Goal: Navigation & Orientation: Find specific page/section

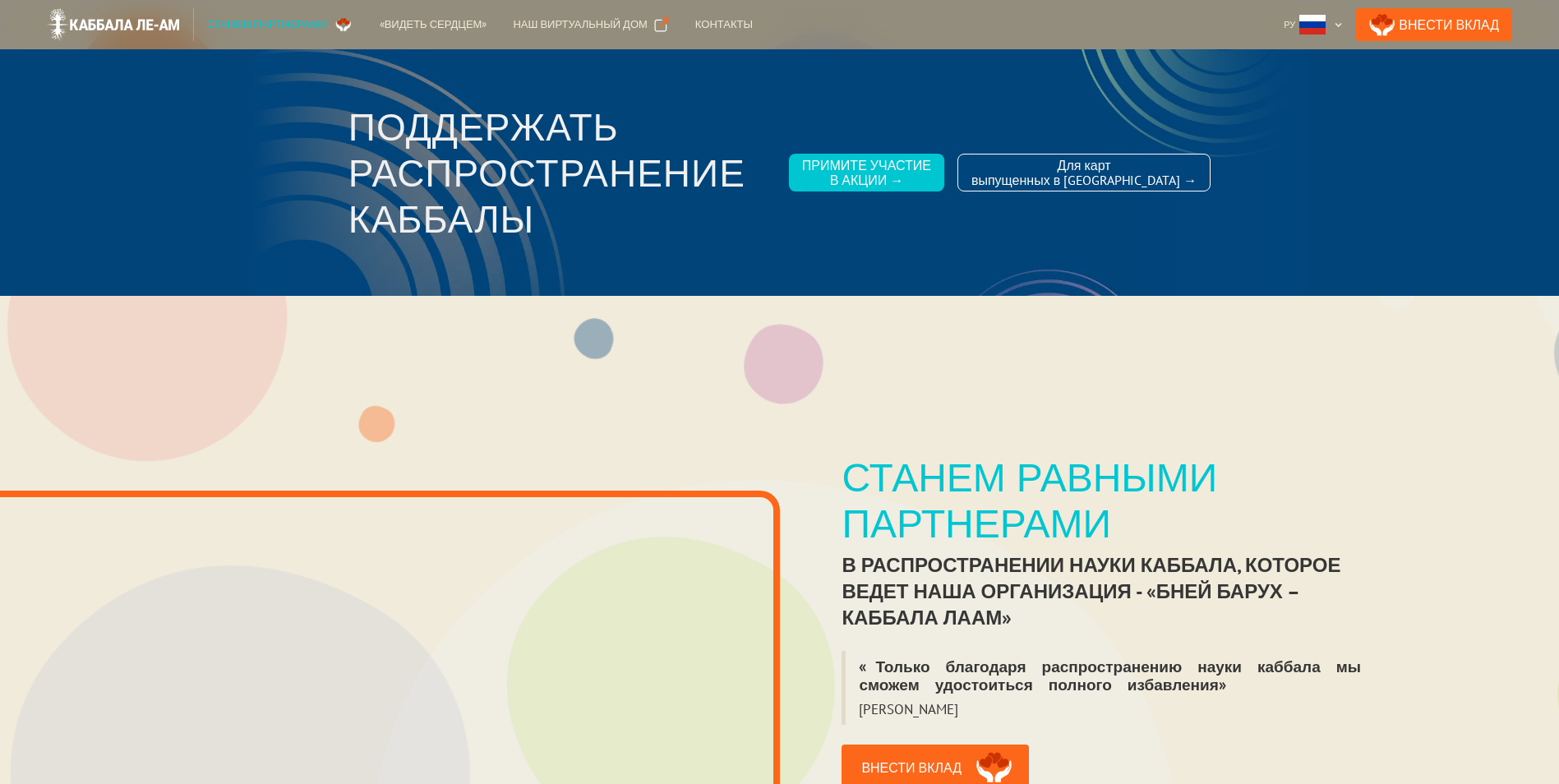
click at [256, 25] on div "Станем партнерами" at bounding box center [267, 25] width 120 height 17
click at [695, 26] on div "Контакты" at bounding box center [723, 25] width 57 height 17
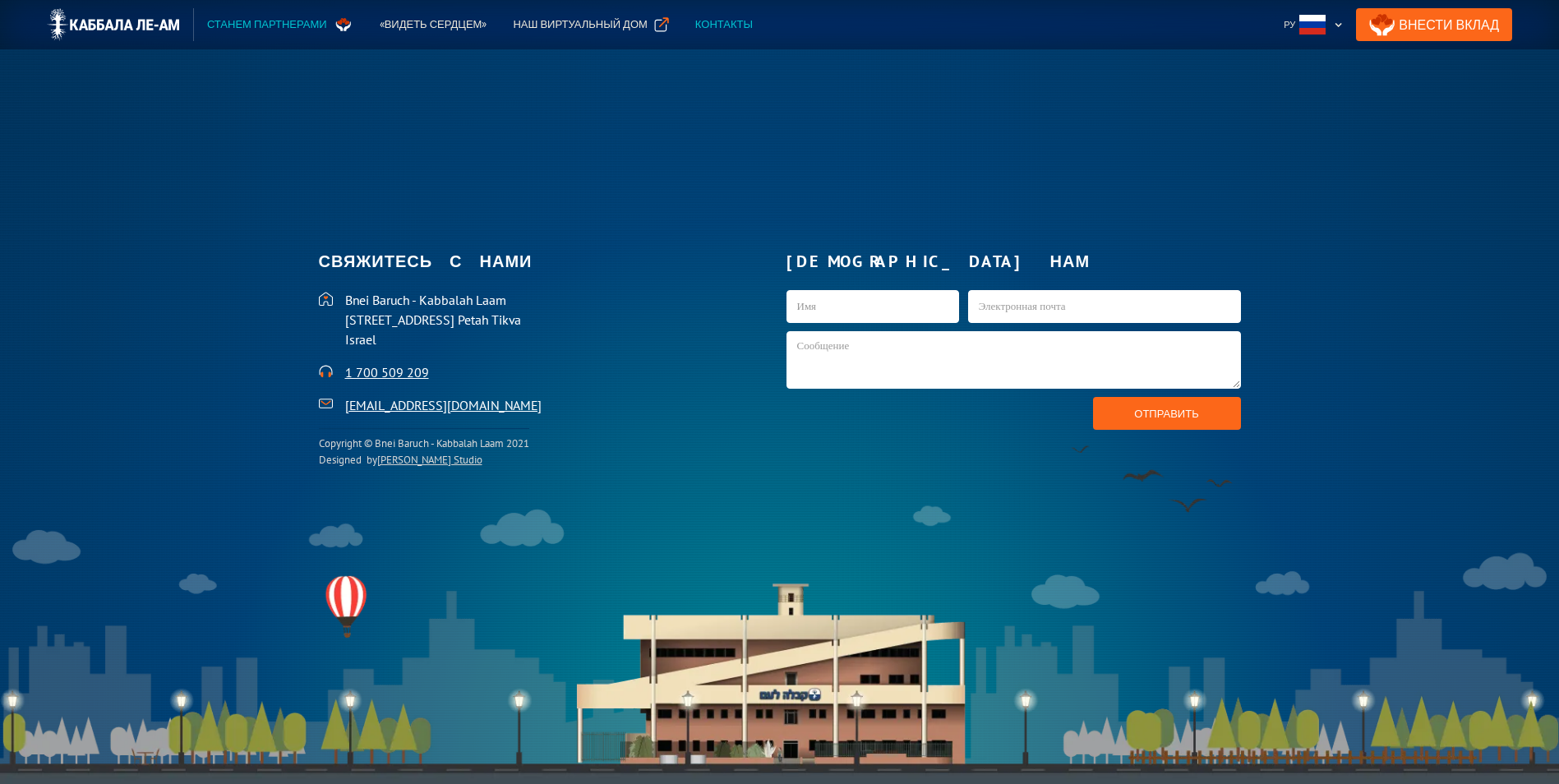
click at [695, 27] on div "Контакты" at bounding box center [723, 25] width 57 height 17
click at [695, 24] on div "Контакты" at bounding box center [723, 25] width 57 height 17
click at [559, 27] on div "Наш виртуальный дом" at bounding box center [579, 25] width 134 height 17
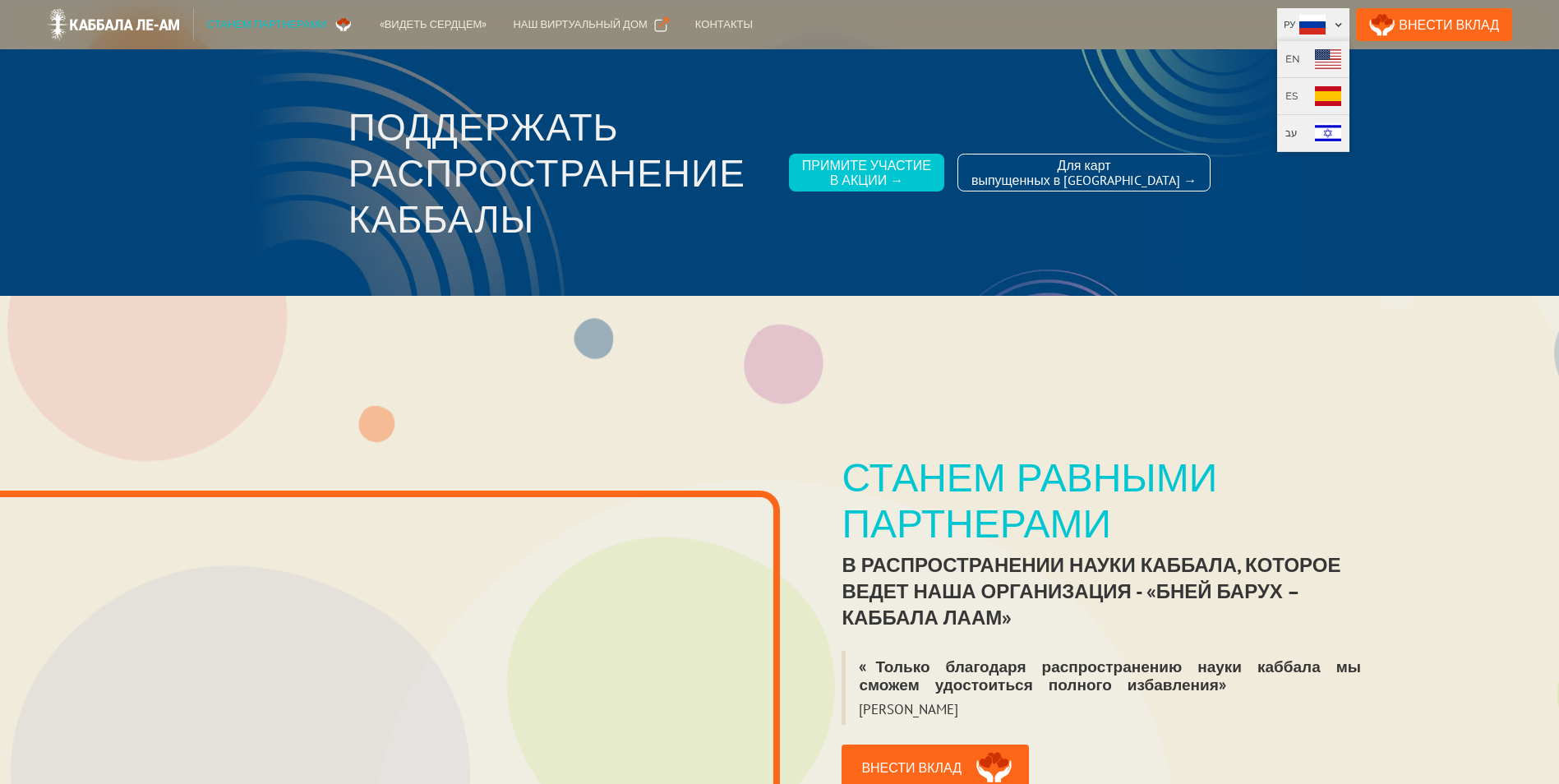
click at [1303, 28] on div "Ру" at bounding box center [1313, 25] width 72 height 33
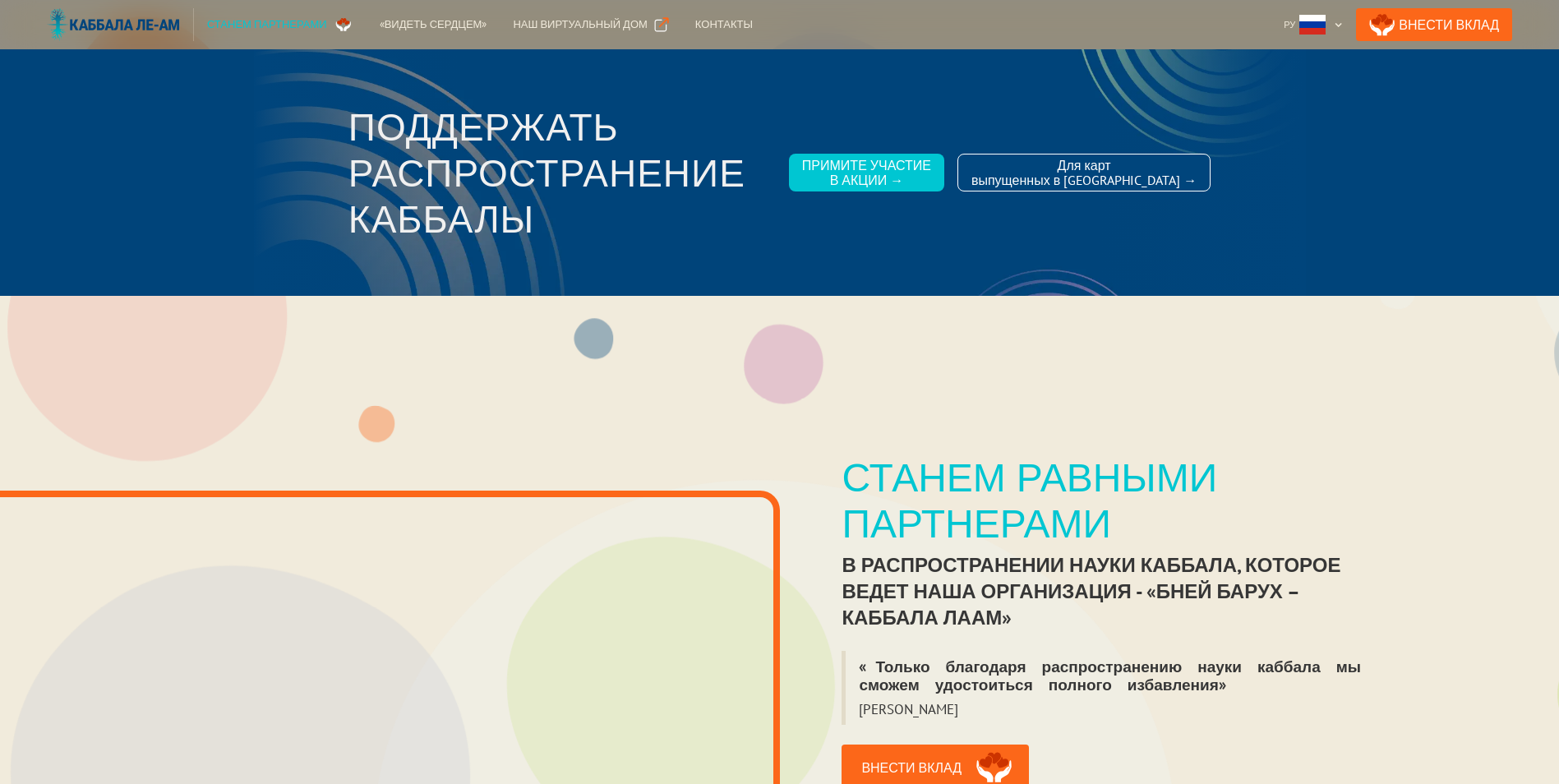
click at [109, 24] on img at bounding box center [113, 25] width 133 height 33
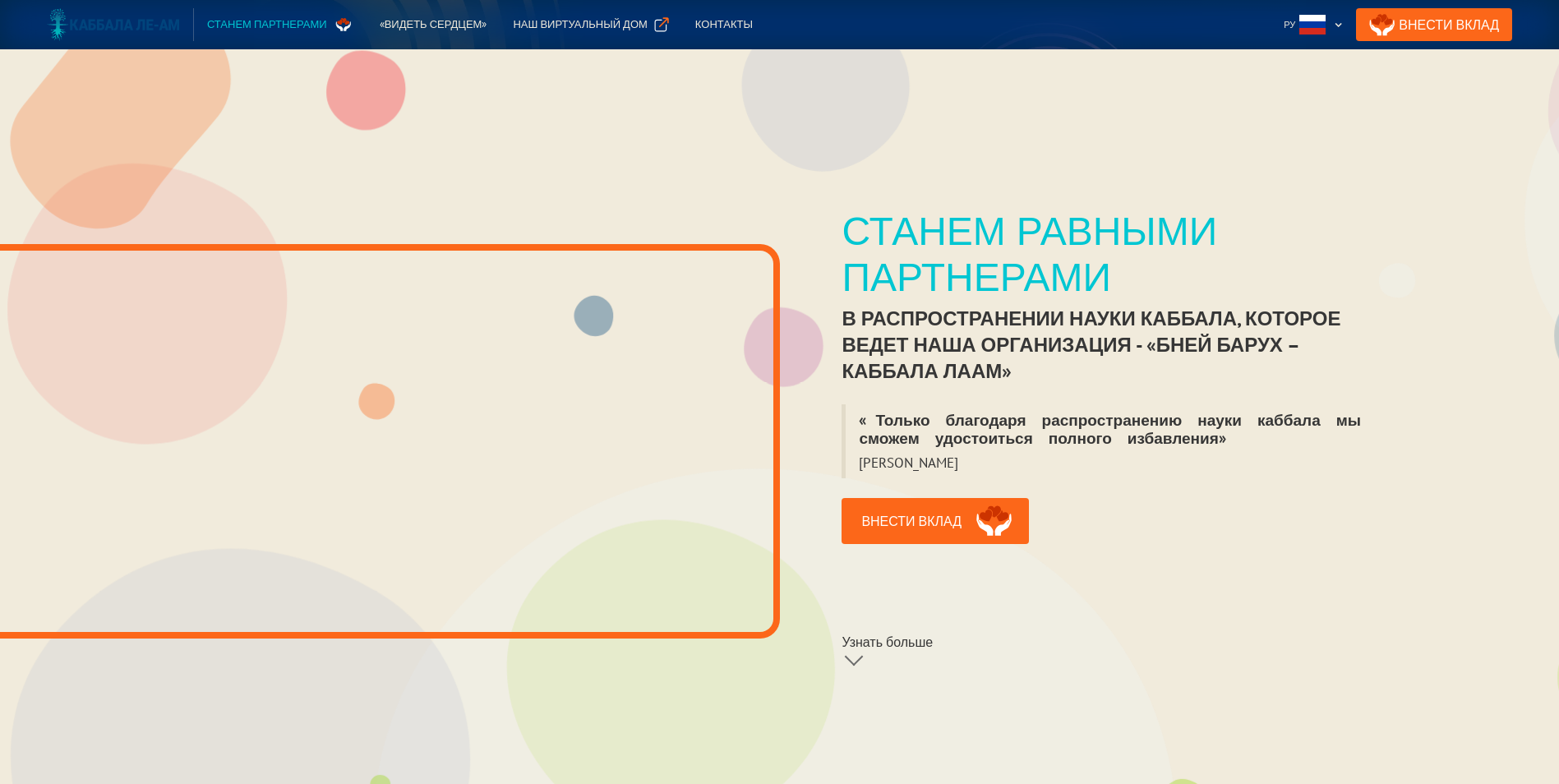
click at [109, 24] on img at bounding box center [113, 25] width 133 height 33
click at [695, 20] on div "Контакты" at bounding box center [723, 25] width 57 height 17
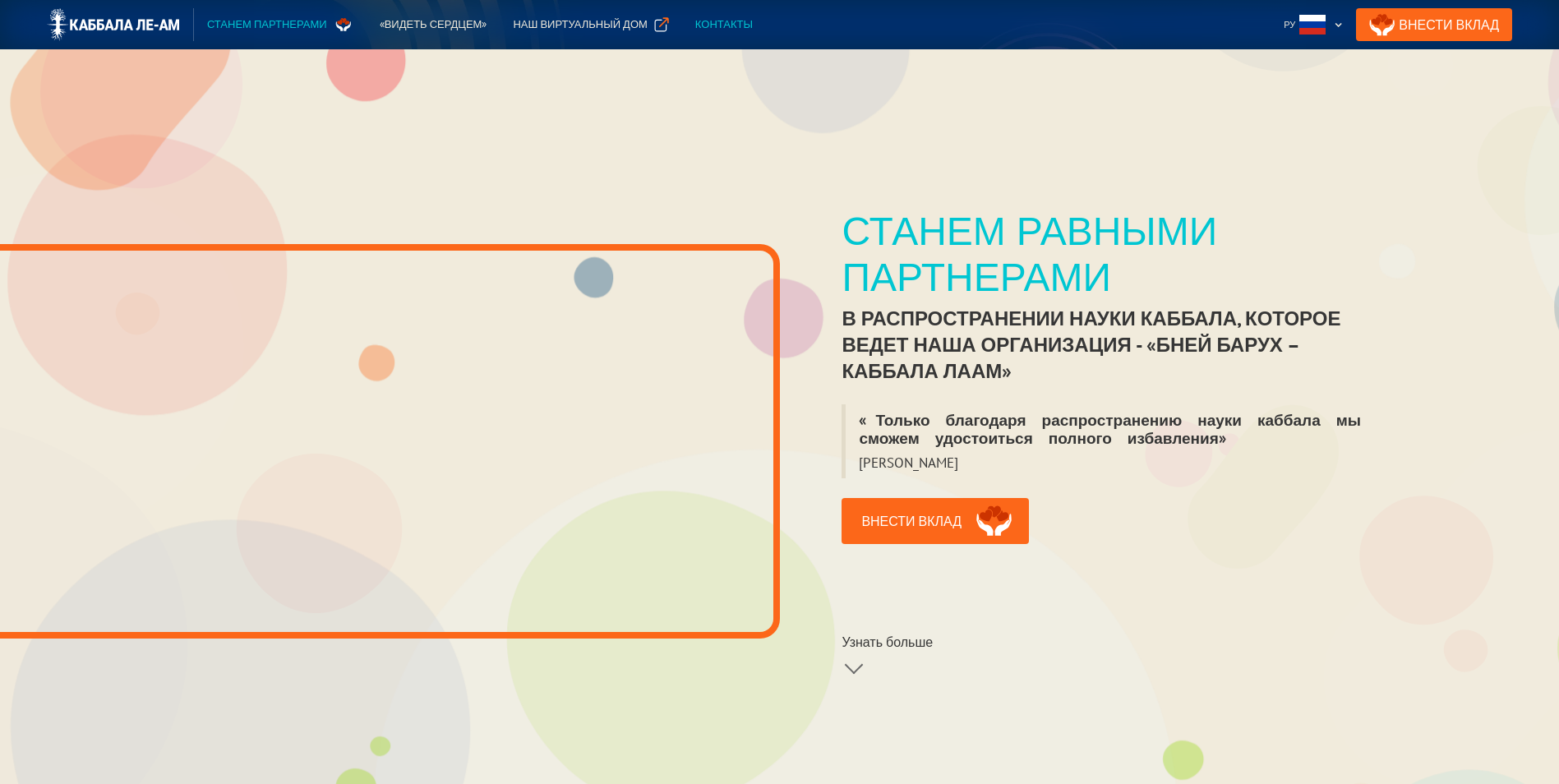
scroll to position [3947, 0]
